Goal: Task Accomplishment & Management: Use online tool/utility

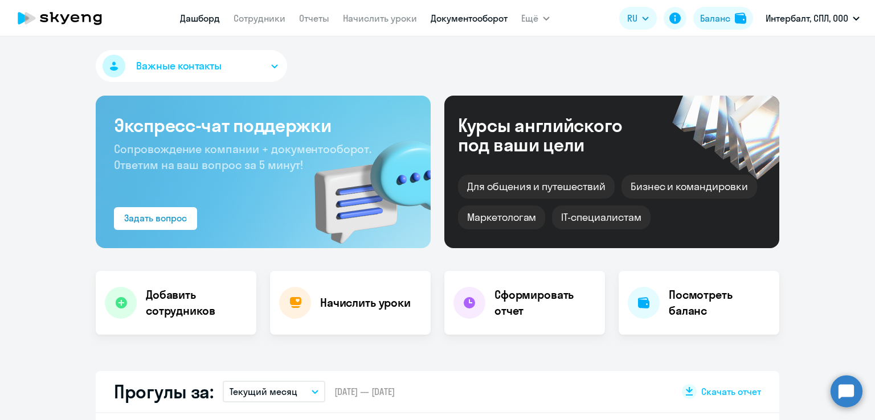
click at [463, 22] on link "Документооборот" at bounding box center [469, 18] width 77 height 11
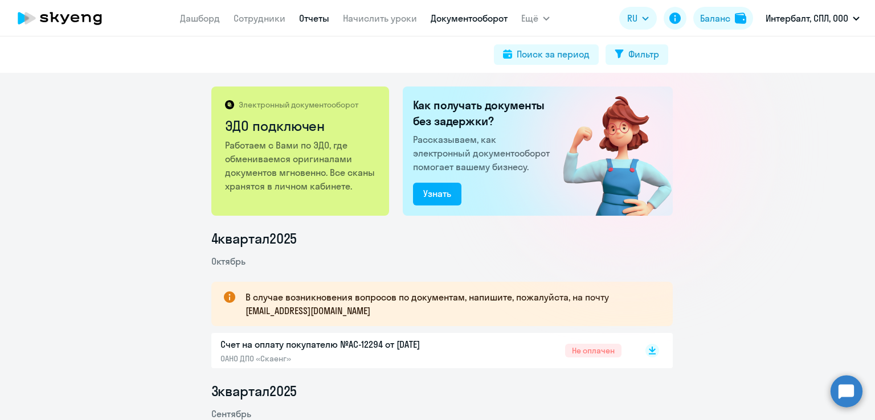
click at [305, 17] on link "Отчеты" at bounding box center [314, 18] width 30 height 11
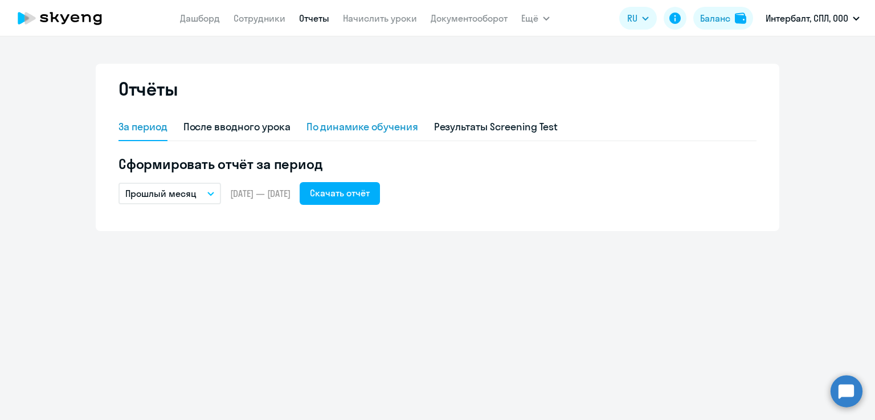
click at [325, 124] on div "По динамике обучения" at bounding box center [363, 127] width 112 height 15
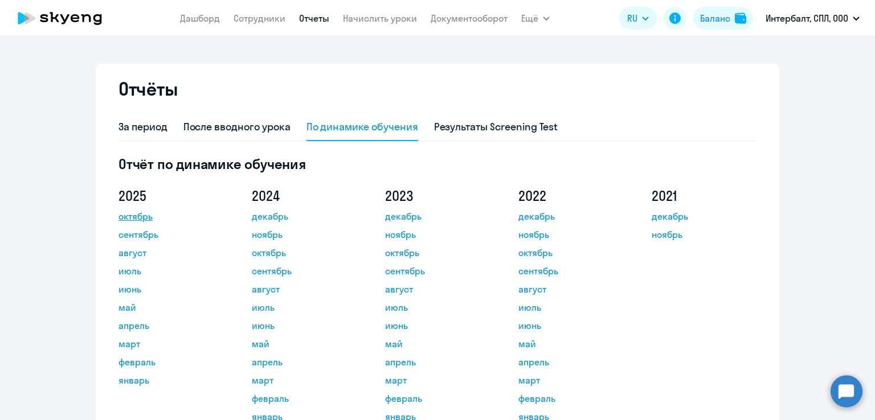
scroll to position [57, 0]
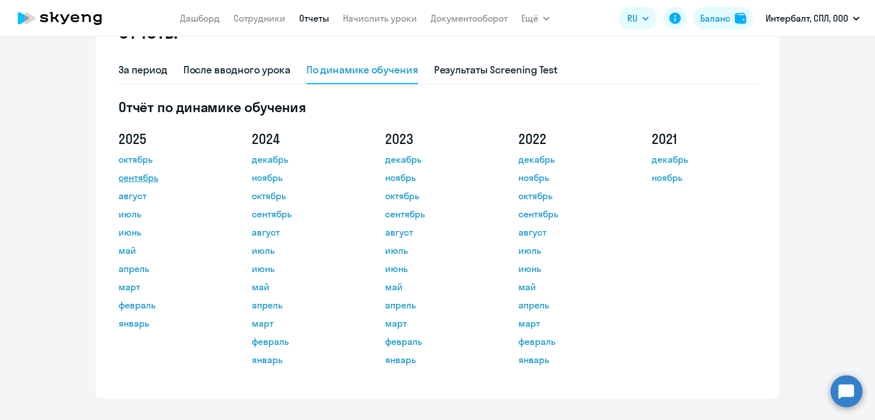
click at [128, 178] on link "сентябрь" at bounding box center [170, 178] width 103 height 14
